Goal: Navigation & Orientation: Find specific page/section

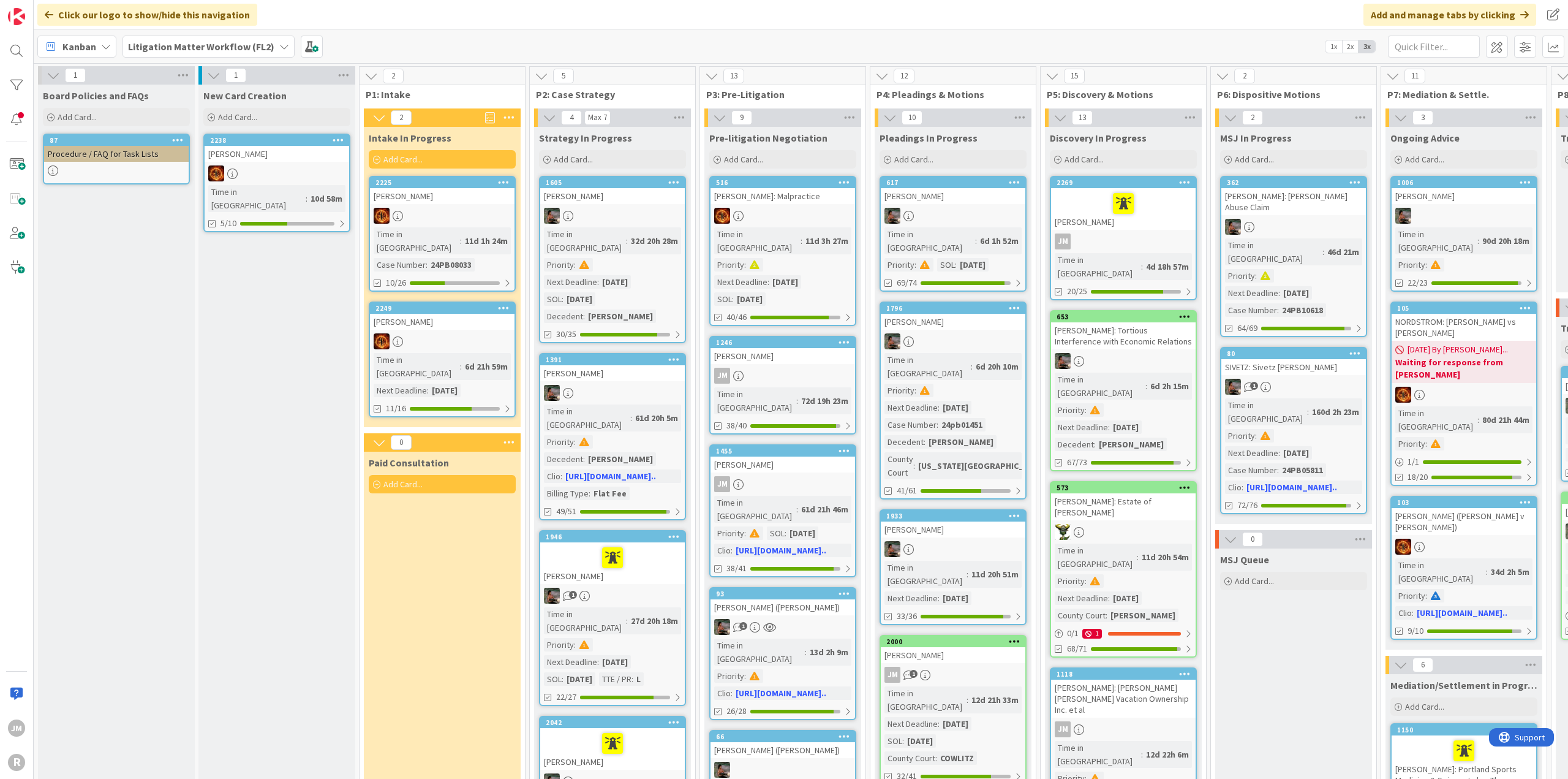
click at [101, 43] on icon at bounding box center [105, 46] width 10 height 10
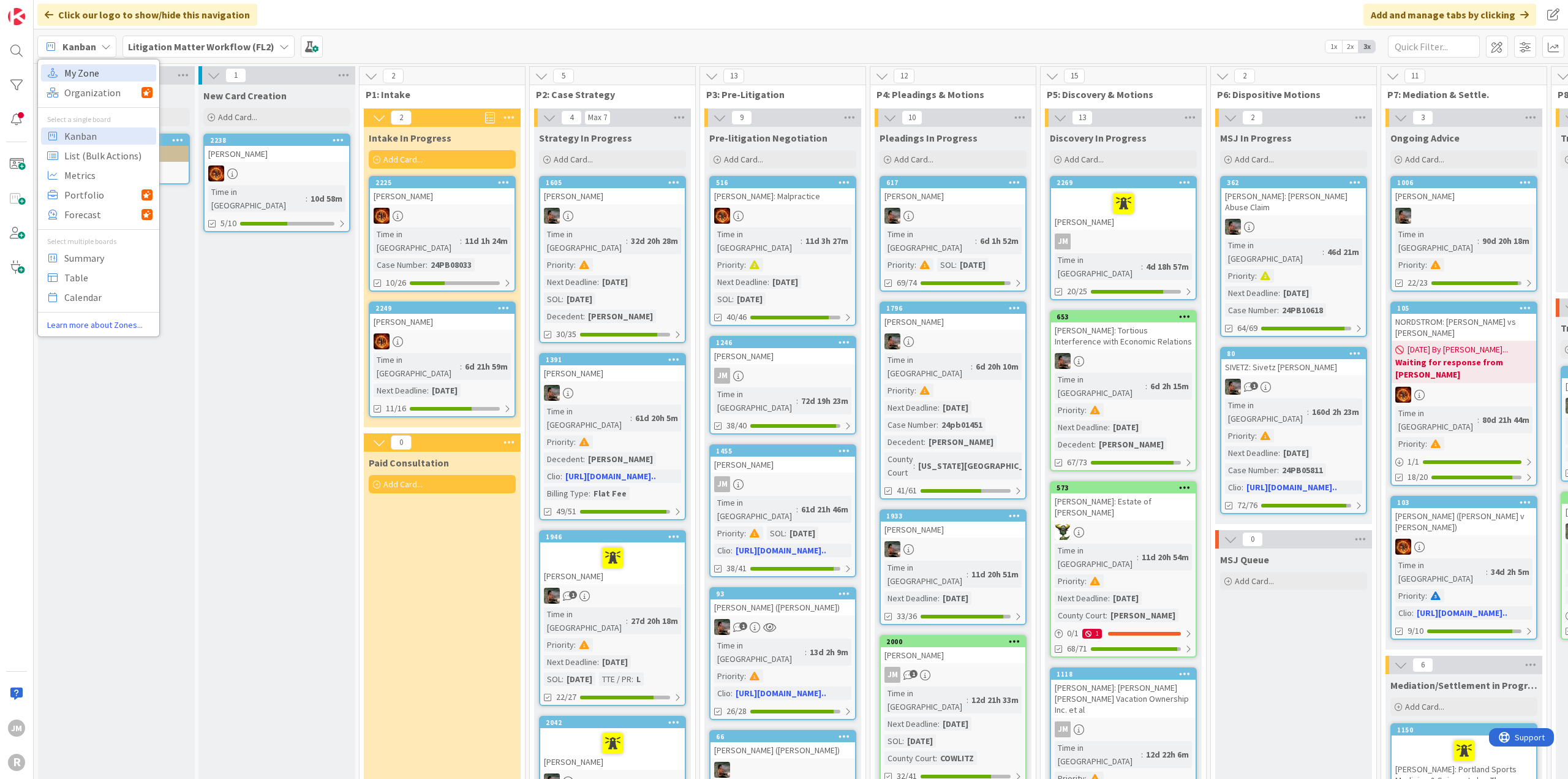
click at [104, 67] on span "My Zone" at bounding box center [108, 72] width 88 height 18
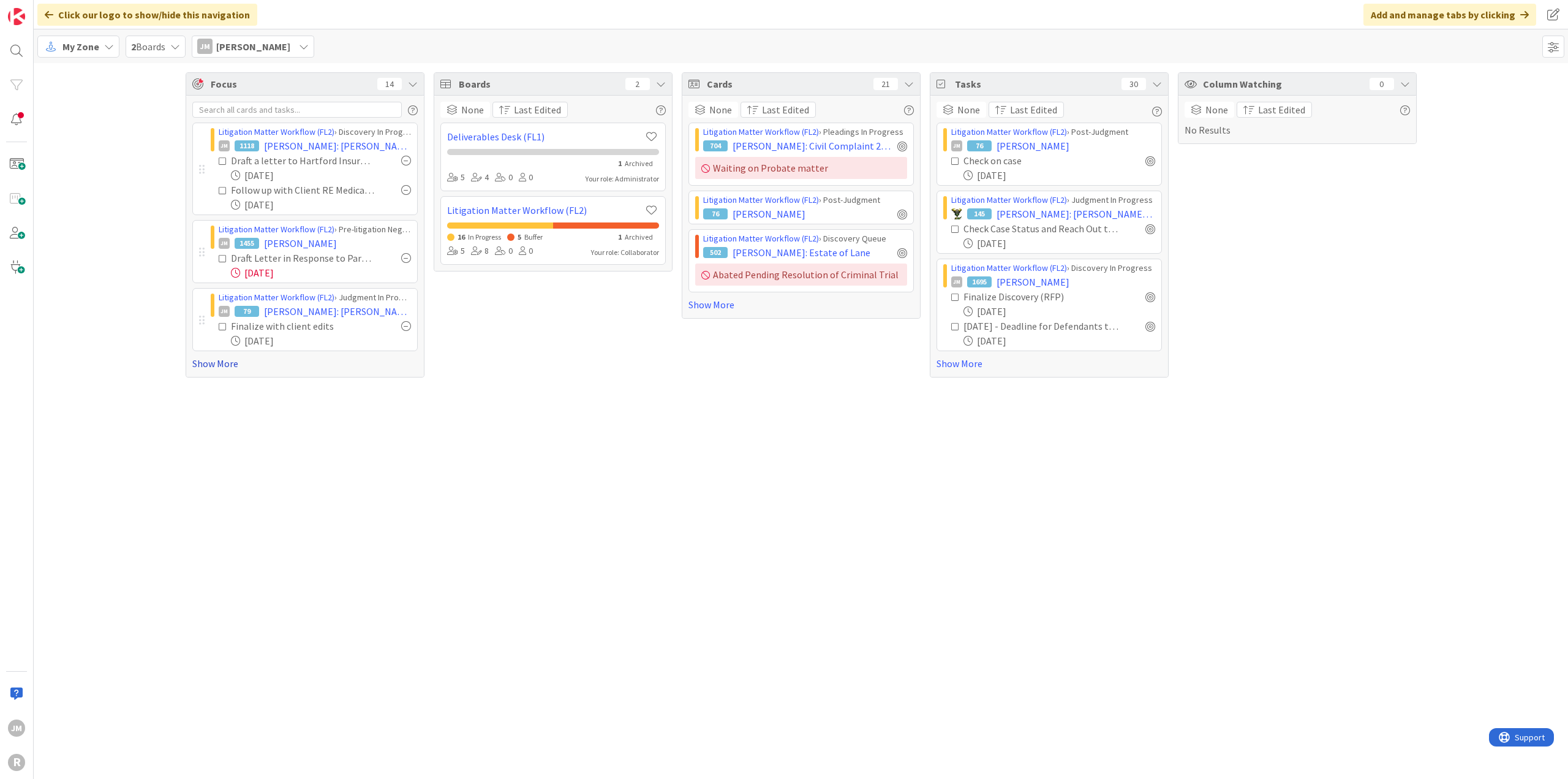
click at [207, 362] on link "Show More" at bounding box center [305, 362] width 226 height 15
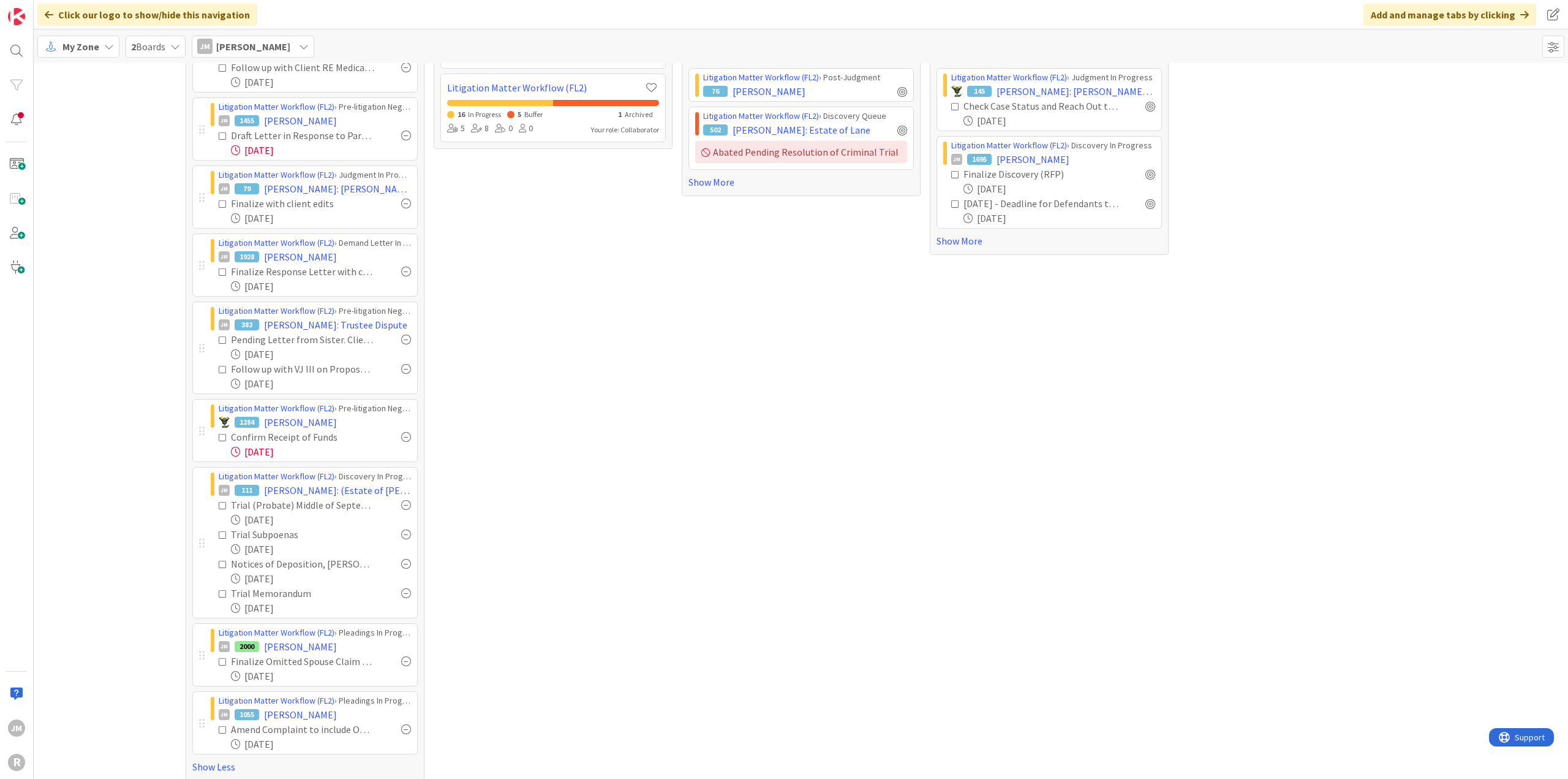
scroll to position [129, 0]
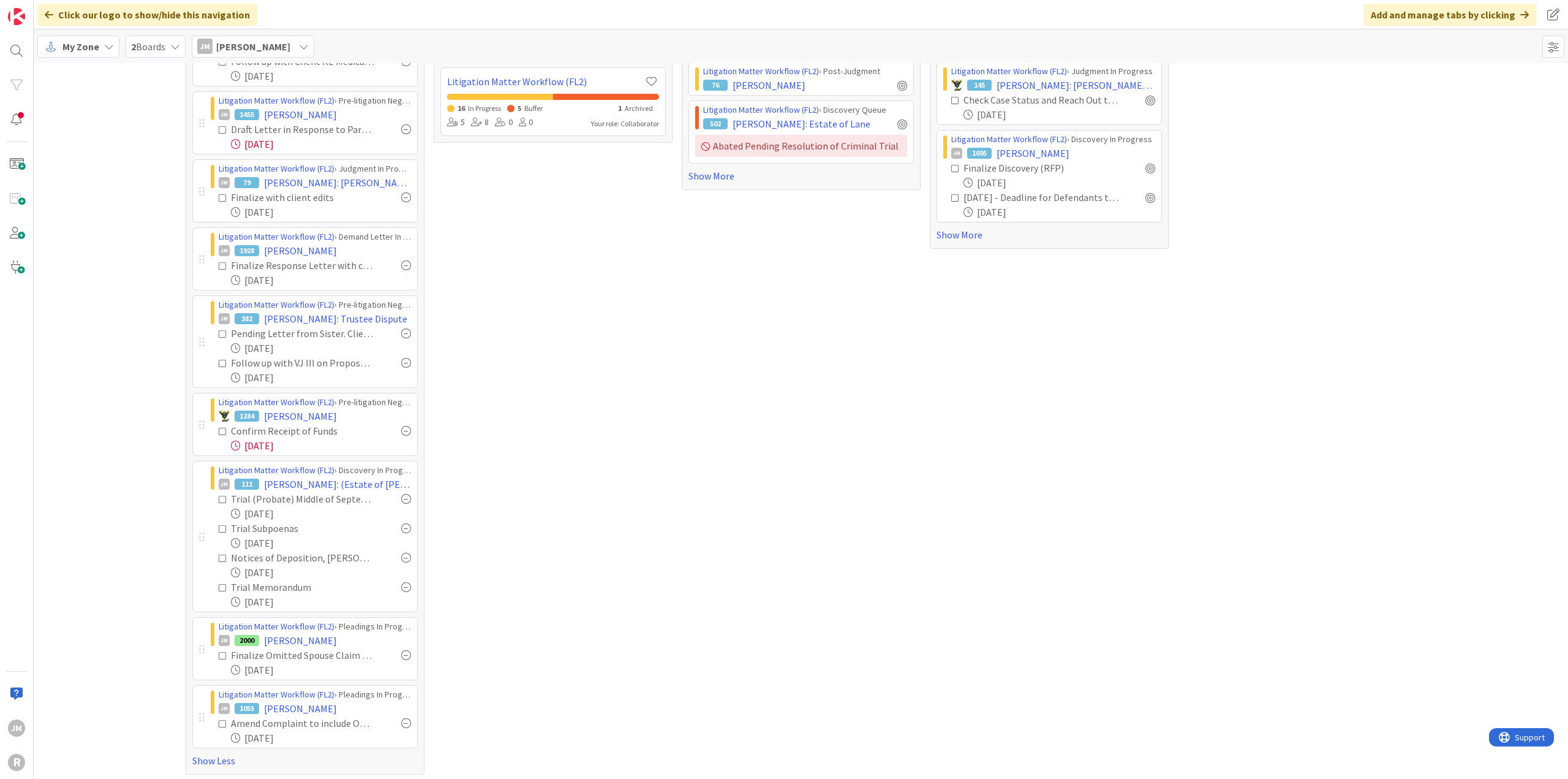
click at [456, 286] on div "Boards 2 None Last Edited Deliverables Desk (FL1) 1 Archived 5 4 0 0 Your role:…" at bounding box center [553, 358] width 239 height 830
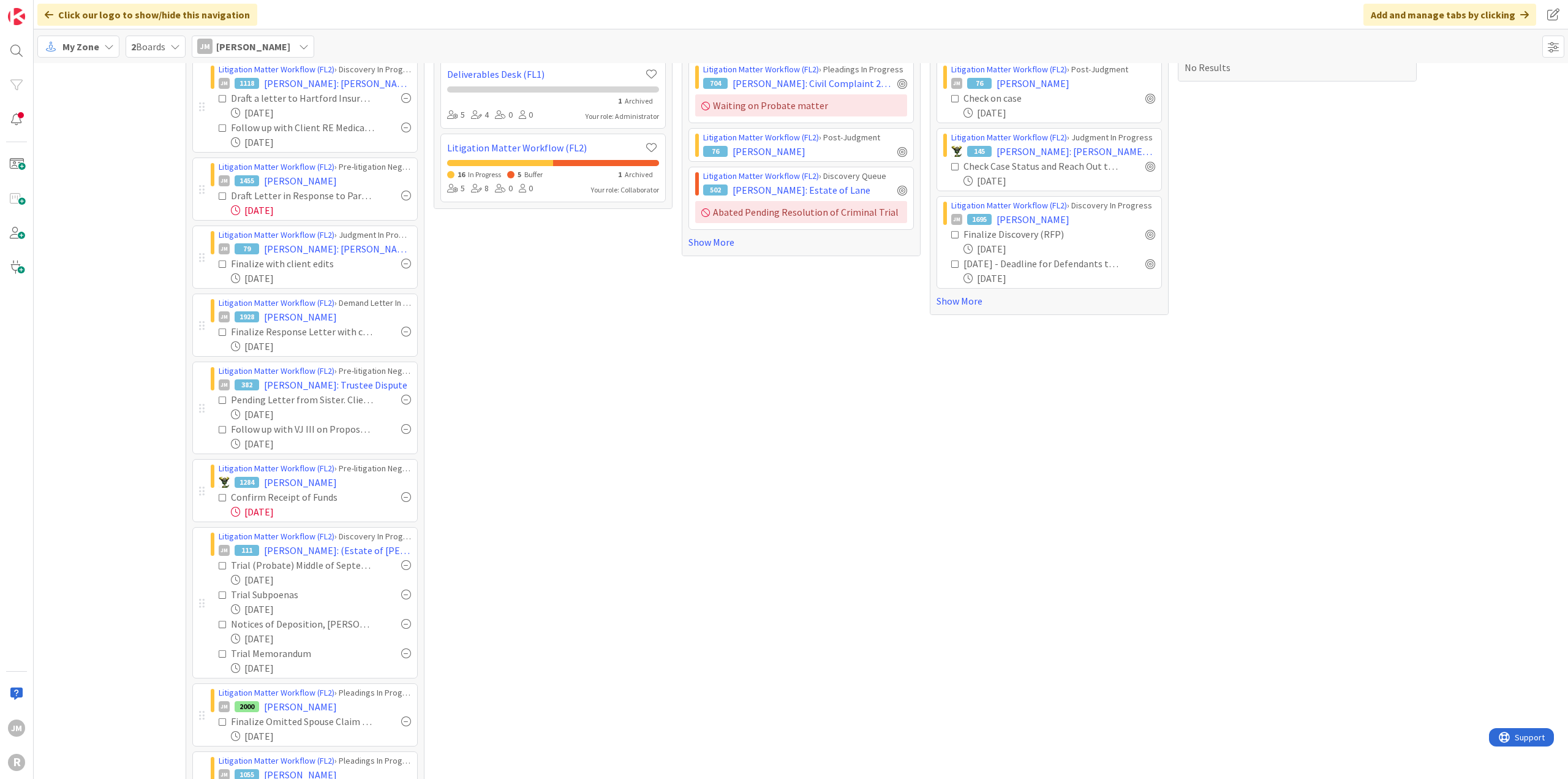
scroll to position [0, 0]
